Goal: Find specific page/section

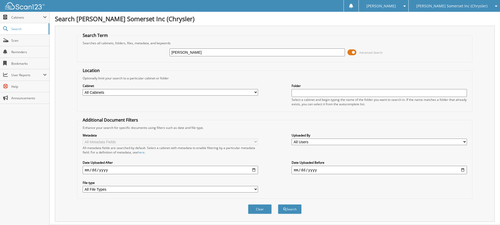
type input "nixon, jerri"
click at [278, 205] on button "Search" at bounding box center [290, 210] width 24 height 10
drag, startPoint x: 200, startPoint y: 52, endPoint x: 113, endPoint y: 44, distance: 86.7
click at [117, 45] on fieldset "Search Term Searches all cabinets, folders, files, metadata, and keywords nixon…" at bounding box center [274, 48] width 395 height 30
type input "7d198900"
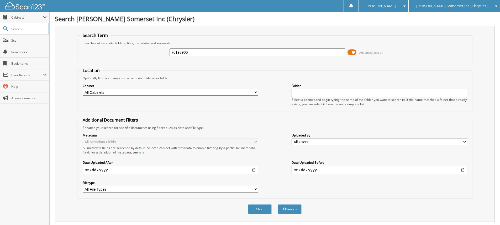
click at [278, 205] on button "Search" at bounding box center [290, 210] width 24 height 10
drag, startPoint x: 194, startPoint y: 53, endPoint x: 123, endPoint y: 60, distance: 70.7
click at [124, 60] on fieldset "Search Term Searches all cabinets, folders, files, metadata, and keywords 7d198…" at bounding box center [274, 48] width 395 height 30
